Goal: Task Accomplishment & Management: Use online tool/utility

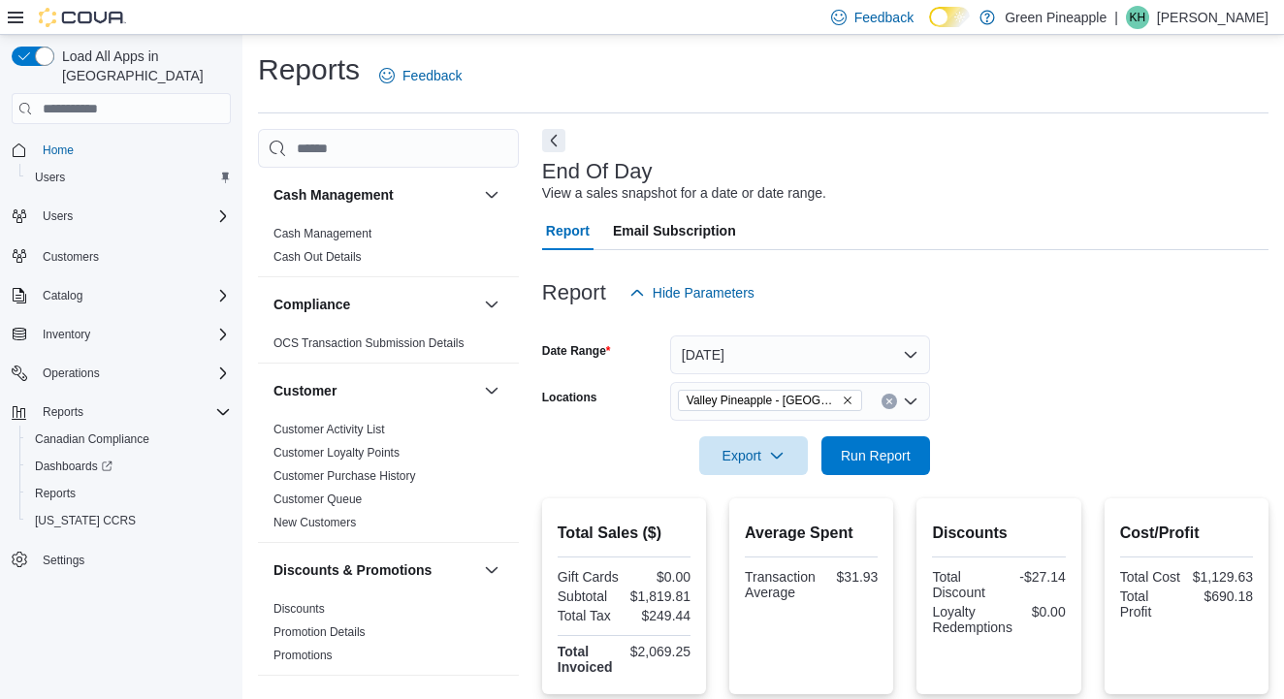
scroll to position [1163, 0]
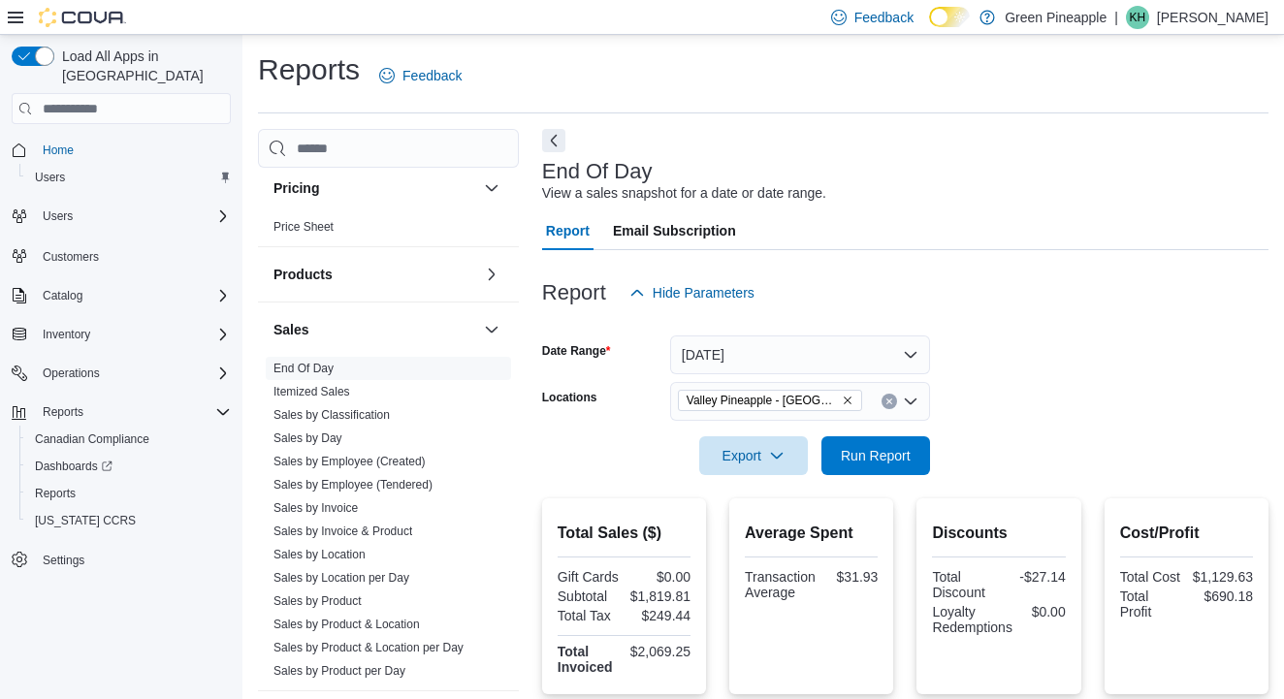
click at [849, 397] on icon "Remove Valley Pineapple - Fruitvale from selection in this group" at bounding box center [848, 401] width 12 height 12
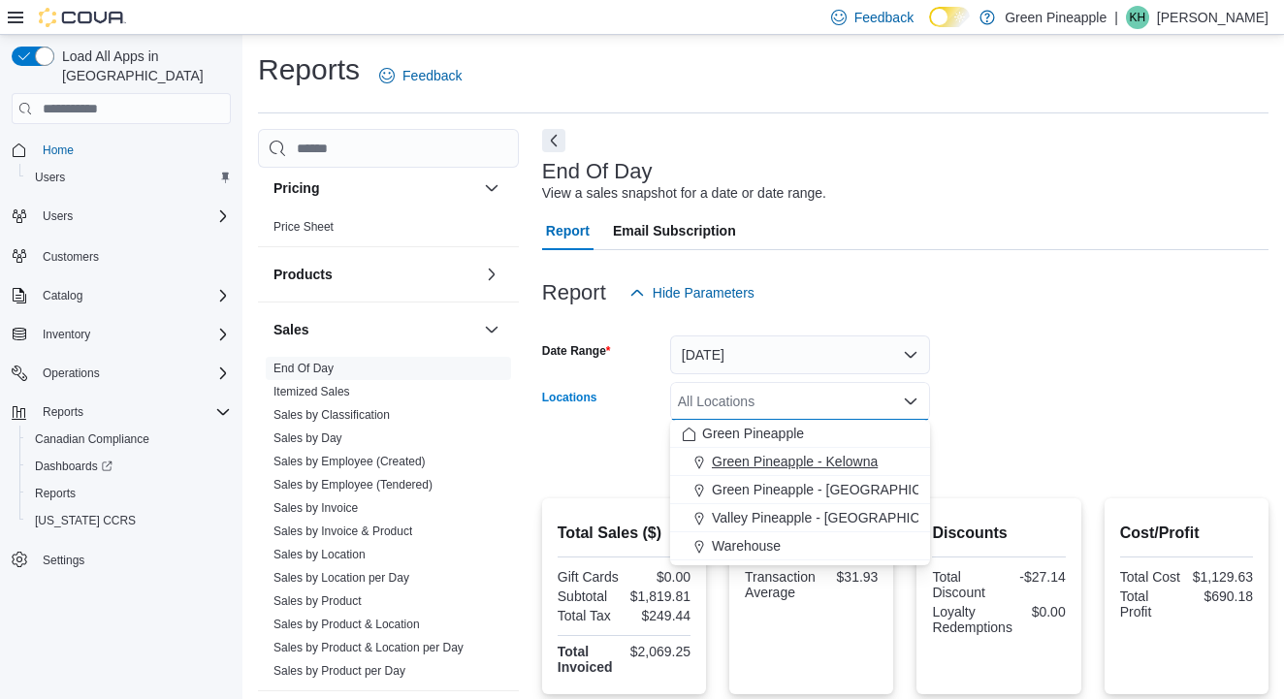
click at [842, 460] on span "Green Pineapple - Kelowna" at bounding box center [795, 461] width 166 height 19
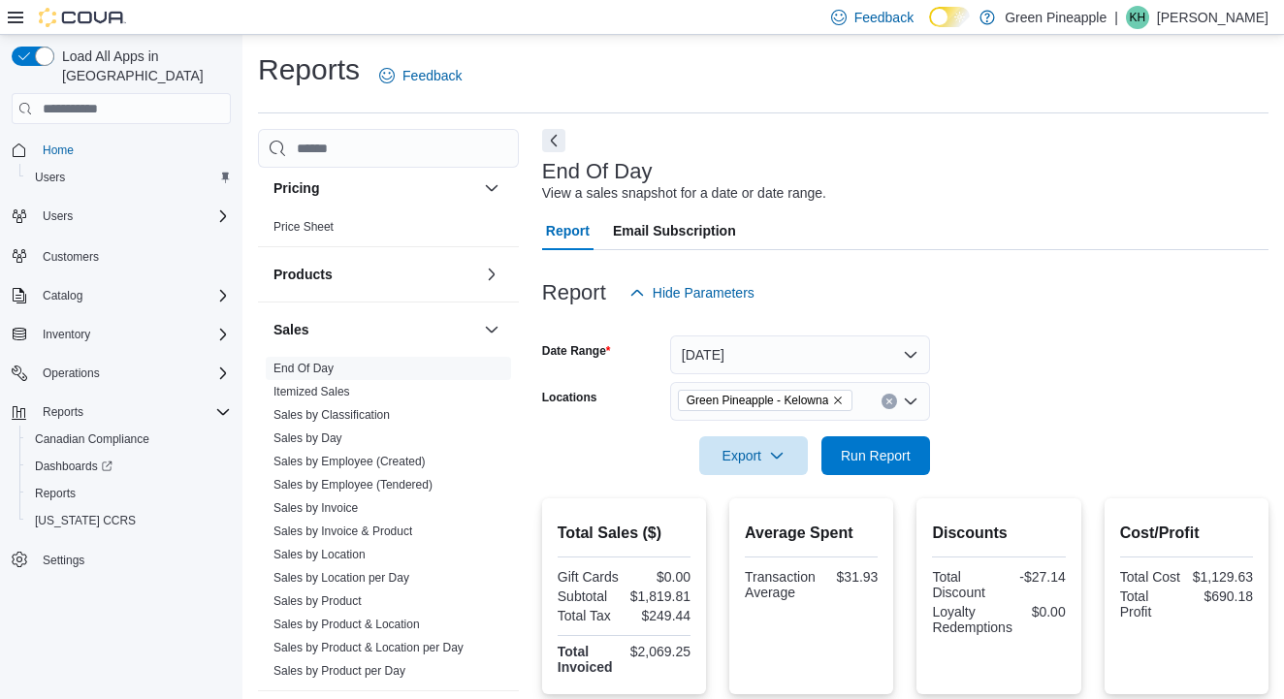
drag, startPoint x: 1015, startPoint y: 418, endPoint x: 961, endPoint y: 420, distance: 54.3
click at [1006, 418] on form "Date Range [DATE] Locations [GEOGRAPHIC_DATA] - [GEOGRAPHIC_DATA] Export Run Re…" at bounding box center [905, 393] width 726 height 163
click at [895, 450] on span "Run Report" at bounding box center [876, 454] width 70 height 19
click at [844, 400] on icon "Remove Green Pineapple - Kelowna from selection in this group" at bounding box center [838, 401] width 12 height 12
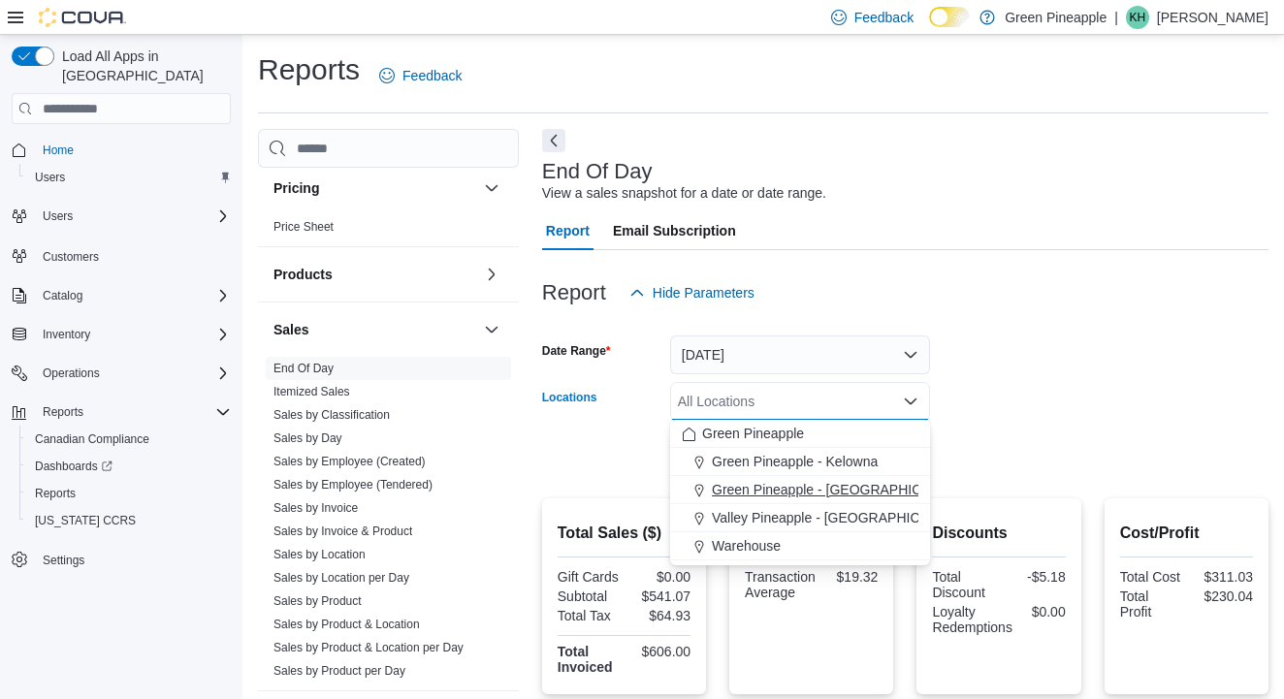
click at [826, 492] on span "Green Pineapple - [GEOGRAPHIC_DATA]" at bounding box center [839, 489] width 255 height 19
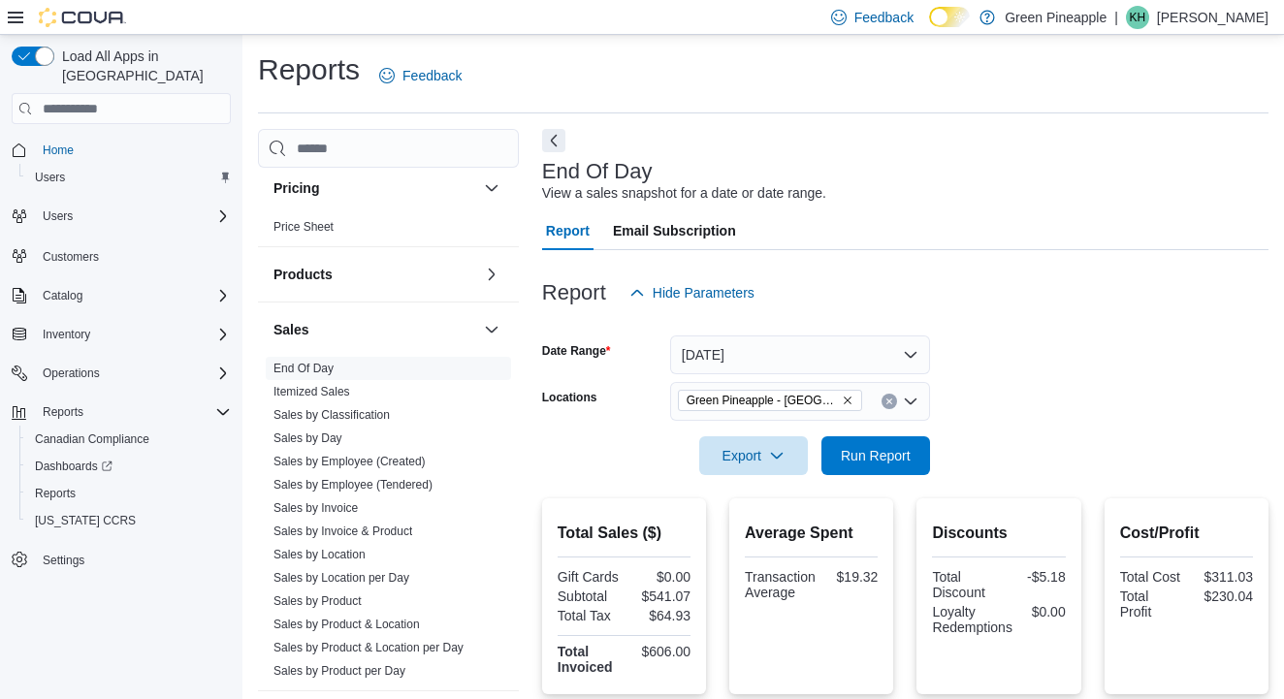
click at [1062, 376] on form "Date Range [DATE] Locations Green Pineapple - [GEOGRAPHIC_DATA] Export Run Repo…" at bounding box center [905, 393] width 726 height 163
click at [881, 449] on span "Run Report" at bounding box center [876, 454] width 70 height 19
click at [848, 395] on icon "Remove Green Pineapple - Warfield from selection in this group" at bounding box center [848, 401] width 12 height 12
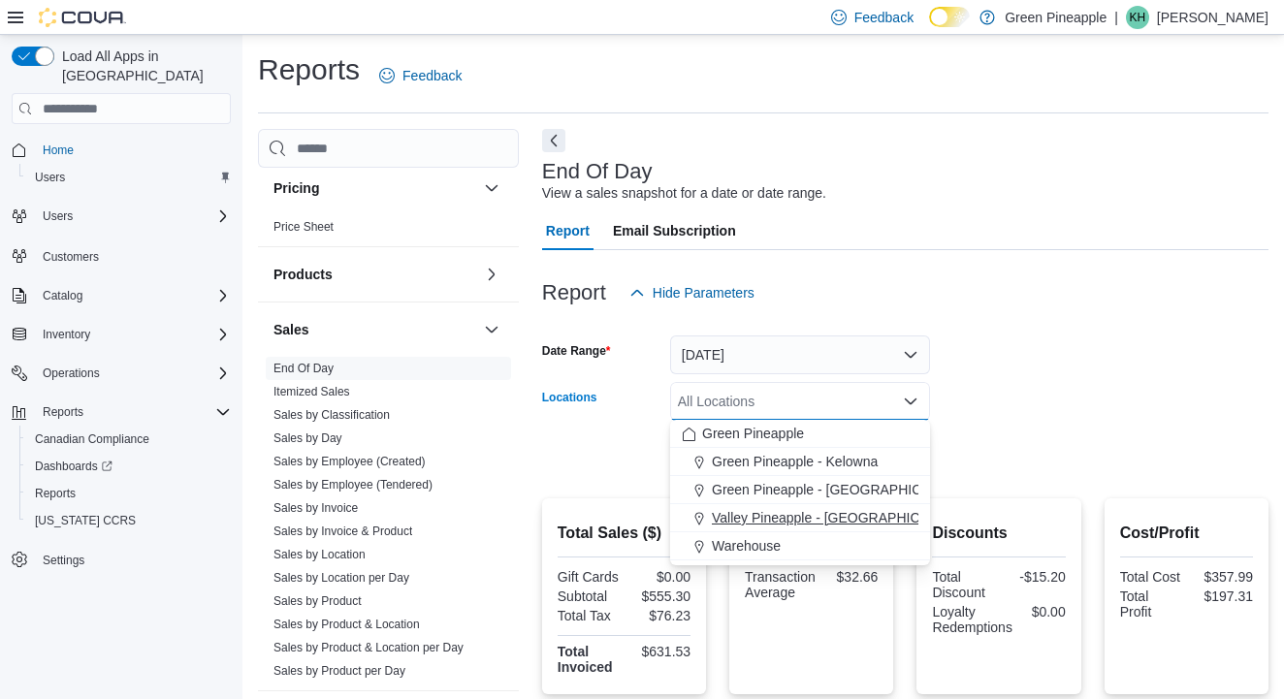
click at [841, 522] on span "Valley Pineapple - [GEOGRAPHIC_DATA]" at bounding box center [838, 517] width 253 height 19
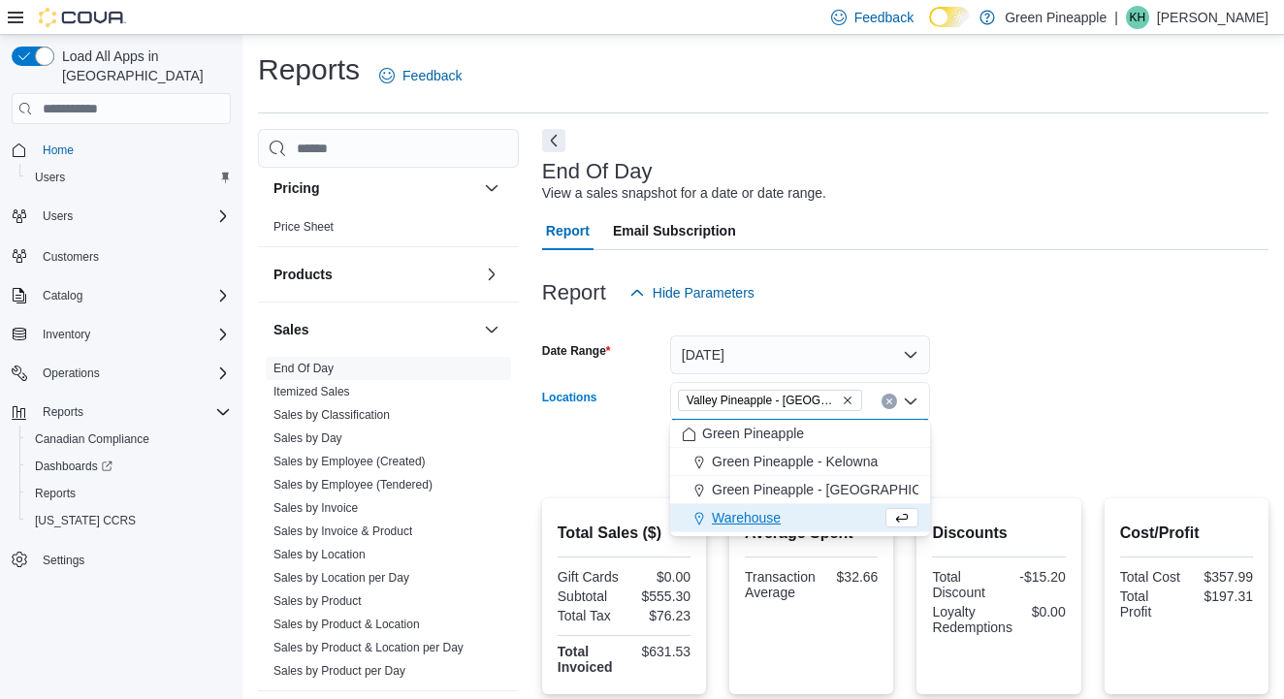
click at [997, 406] on form "Date Range [DATE] Locations Valley [GEOGRAPHIC_DATA] - [GEOGRAPHIC_DATA] Combo …" at bounding box center [905, 393] width 726 height 163
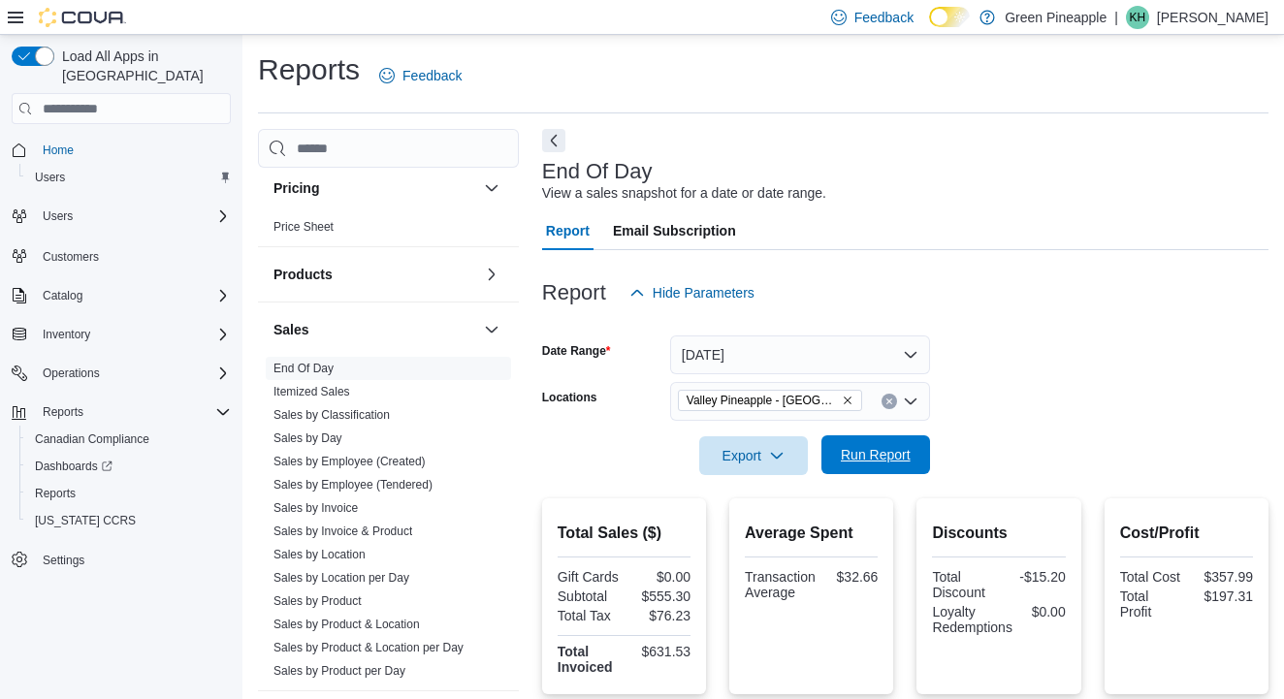
click at [882, 456] on span "Run Report" at bounding box center [876, 454] width 70 height 19
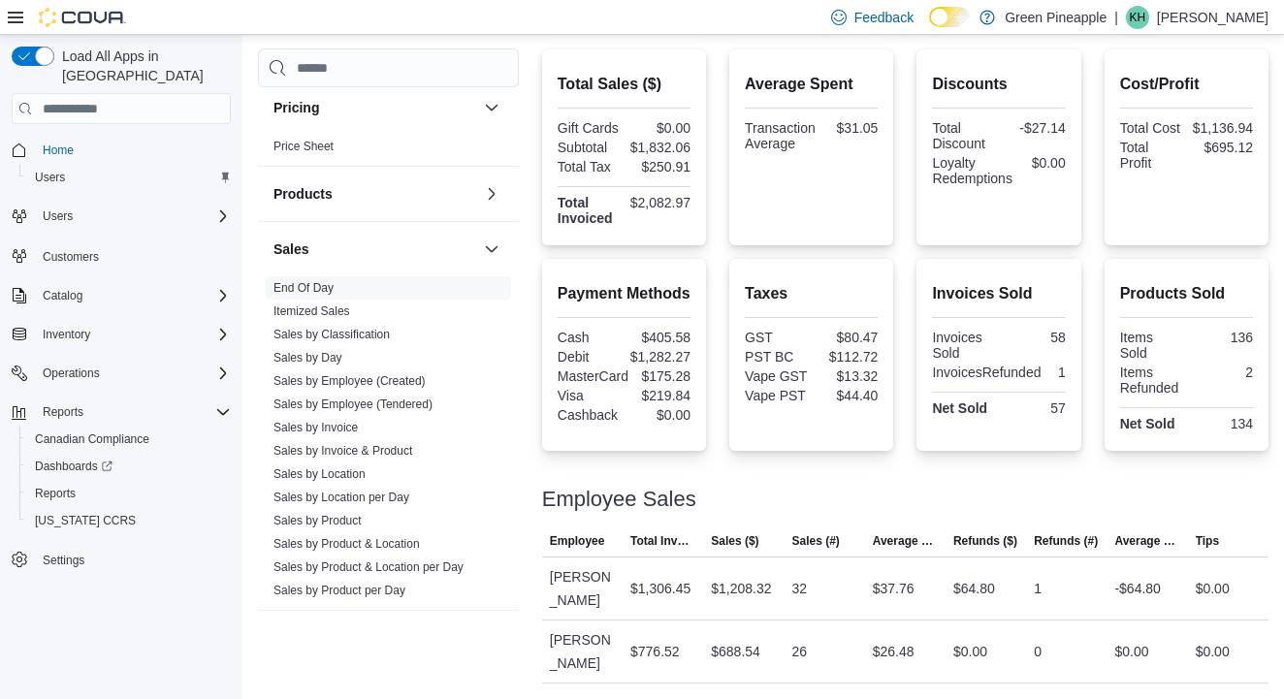
scroll to position [448, 0]
